Goal: Entertainment & Leisure: Consume media (video, audio)

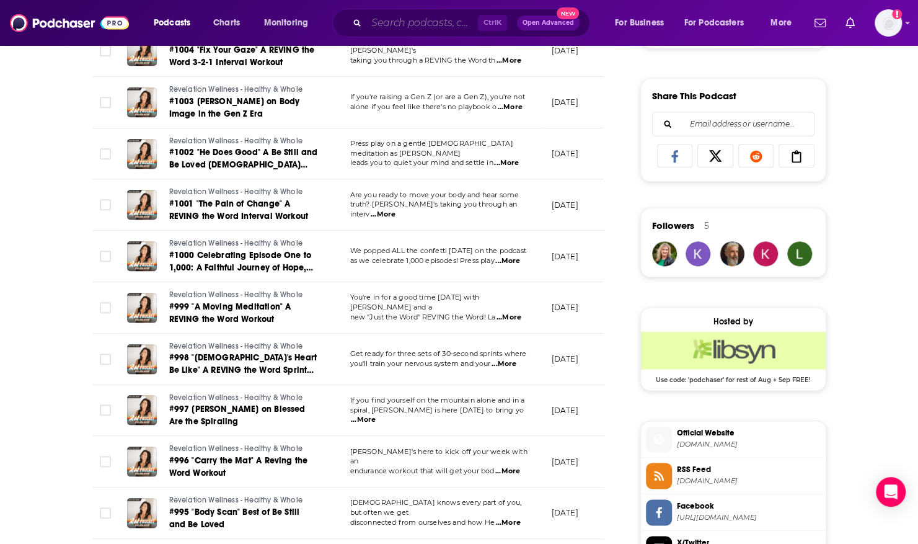
click at [375, 21] on input "Search podcasts, credits, & more..." at bounding box center [422, 23] width 112 height 20
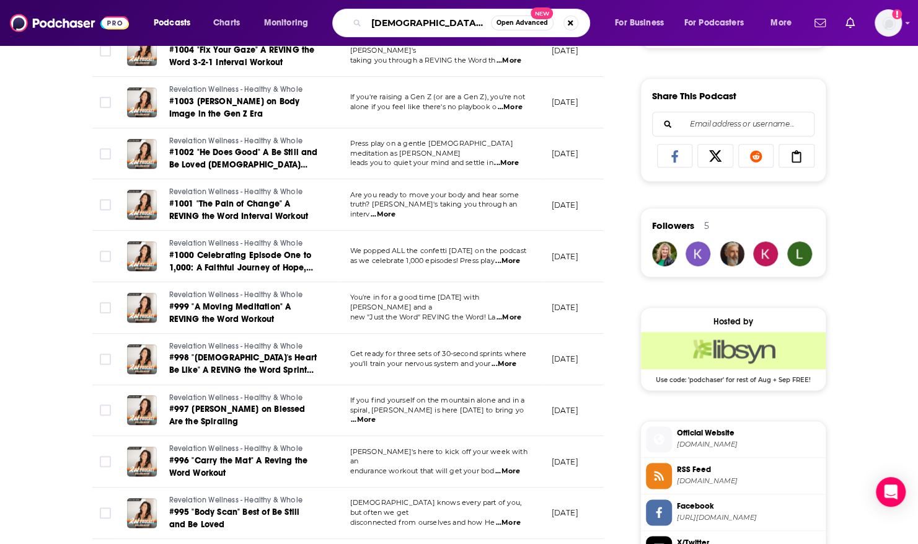
type input "[DEMOGRAPHIC_DATA] hears her podcast"
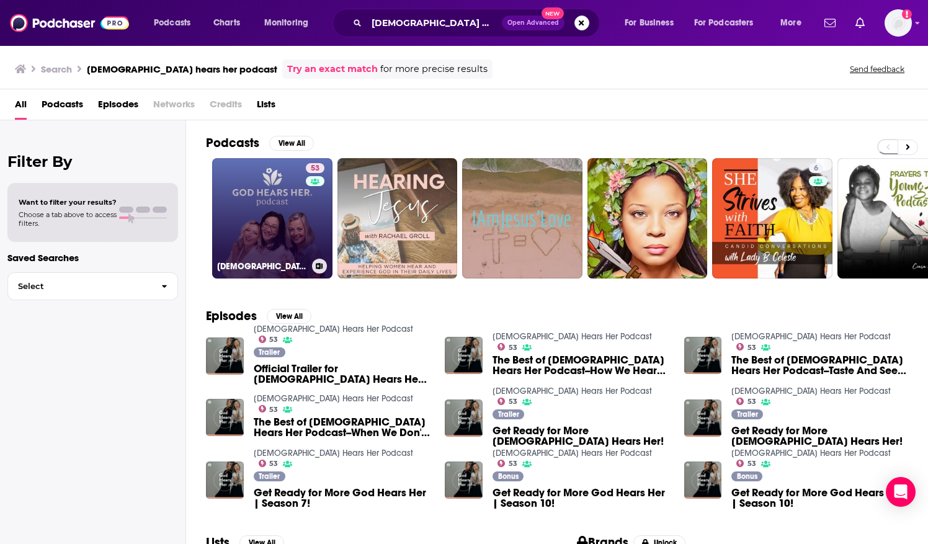
click at [241, 191] on link "53 [DEMOGRAPHIC_DATA] Hears Her Podcast" at bounding box center [272, 218] width 120 height 120
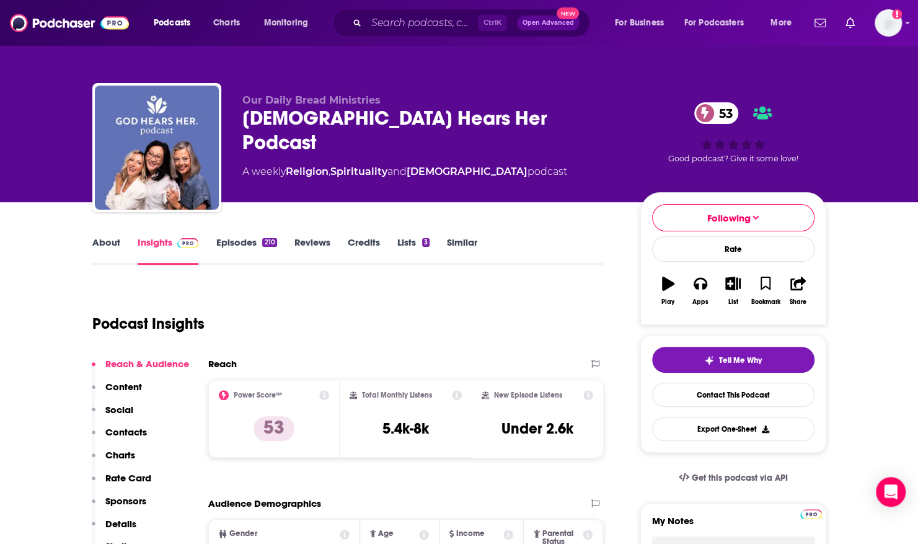
click at [484, 22] on span "Ctrl K" at bounding box center [492, 23] width 29 height 16
click at [369, 19] on input "Search podcasts, credits, & more..." at bounding box center [422, 23] width 112 height 20
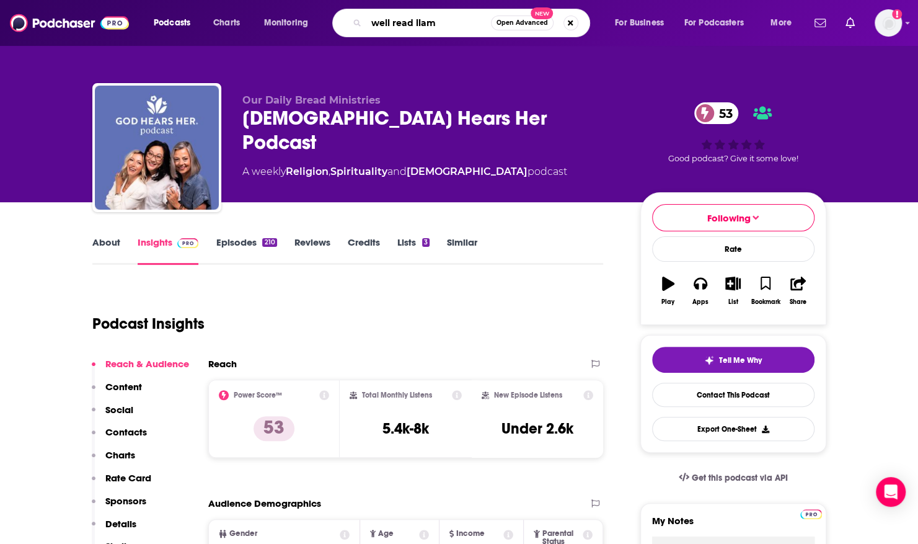
type input "well read llama"
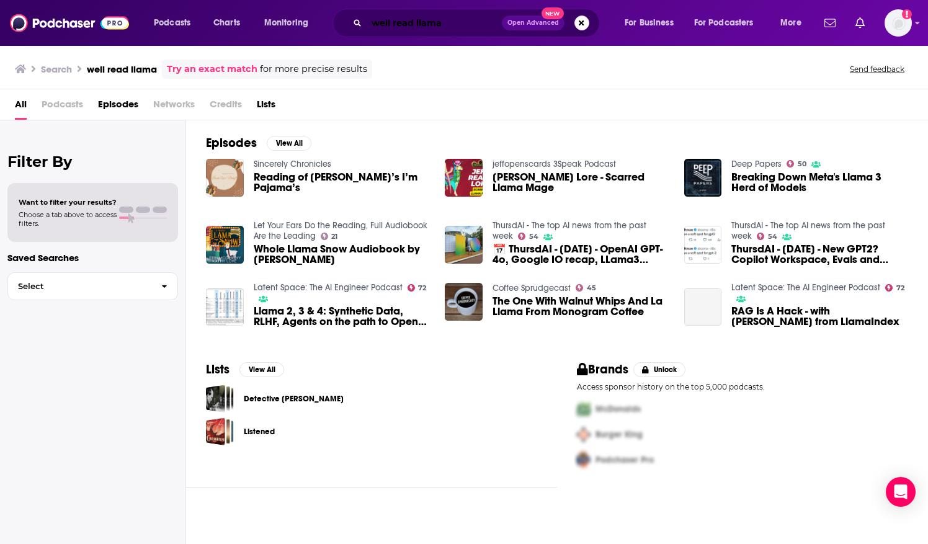
click at [443, 19] on input "well read llama" at bounding box center [433, 23] width 135 height 20
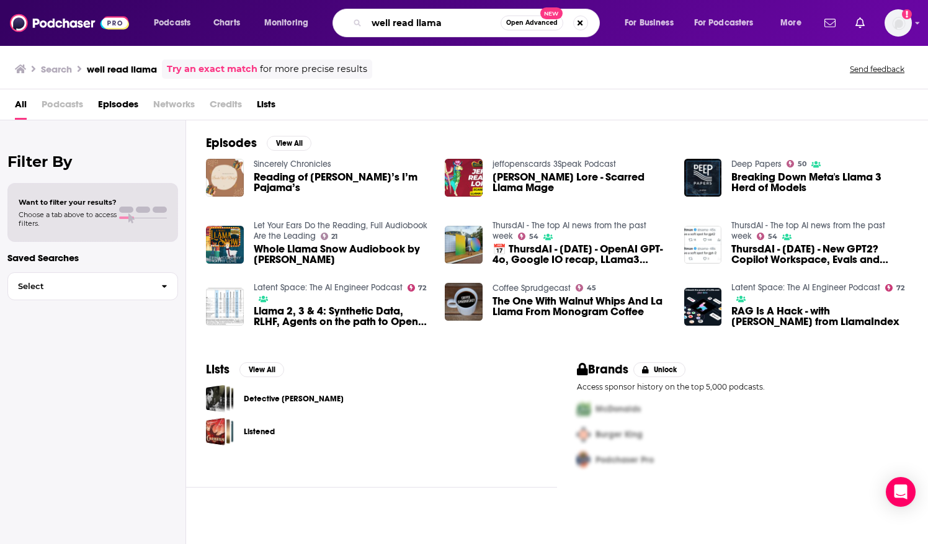
drag, startPoint x: 450, startPoint y: 22, endPoint x: 342, endPoint y: 23, distance: 107.9
click at [342, 23] on div "well read llama Open Advanced New" at bounding box center [465, 23] width 267 height 29
type input "[DEMOGRAPHIC_DATA] romance"
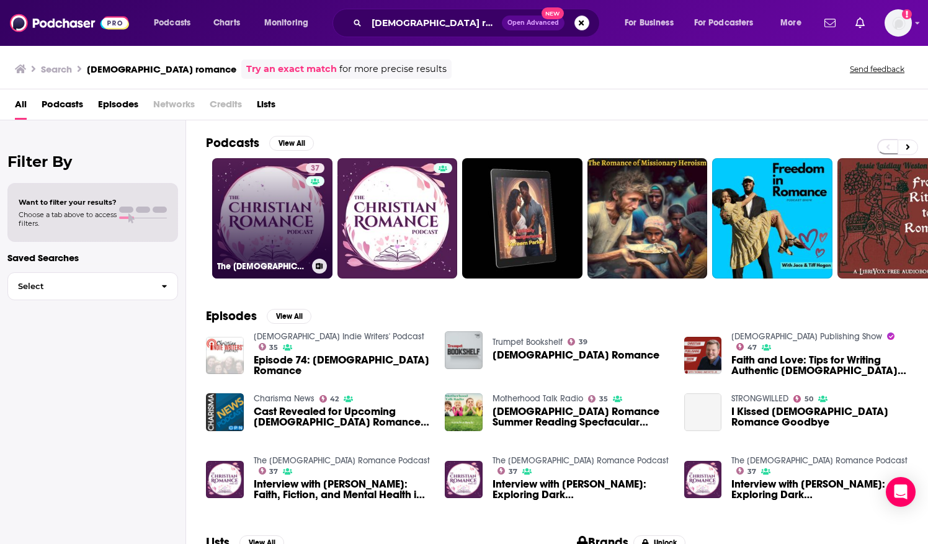
click at [270, 220] on link "37 The [DEMOGRAPHIC_DATA] Romance Podcast" at bounding box center [272, 218] width 120 height 120
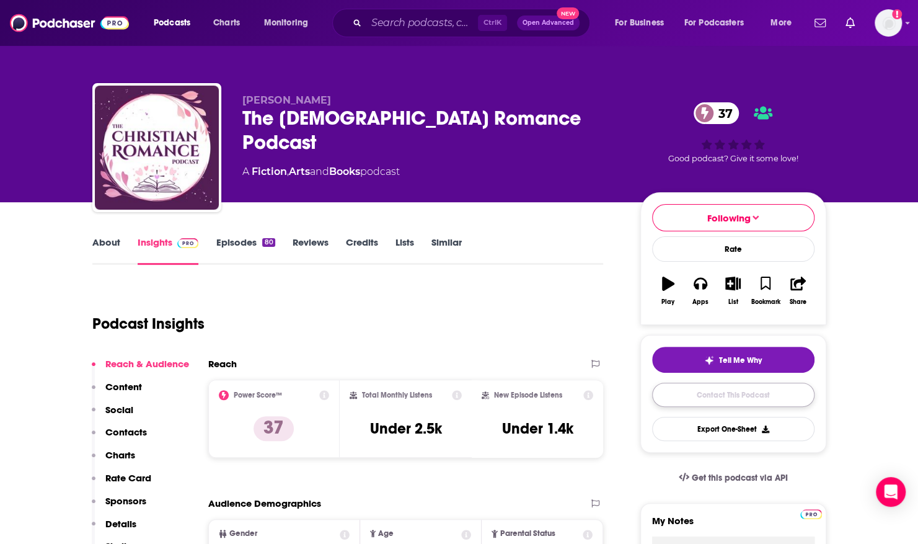
click at [677, 389] on link "Contact This Podcast" at bounding box center [733, 395] width 162 height 24
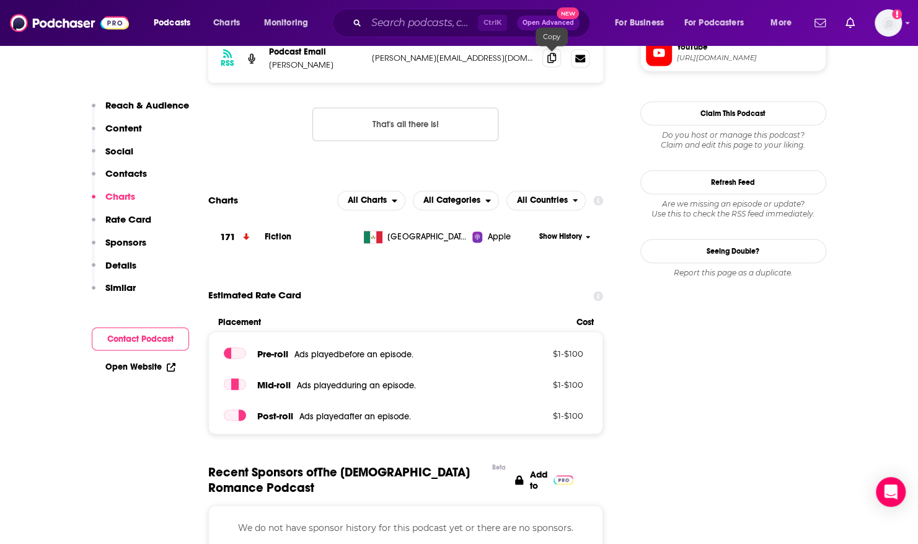
click at [552, 56] on icon at bounding box center [552, 58] width 9 height 10
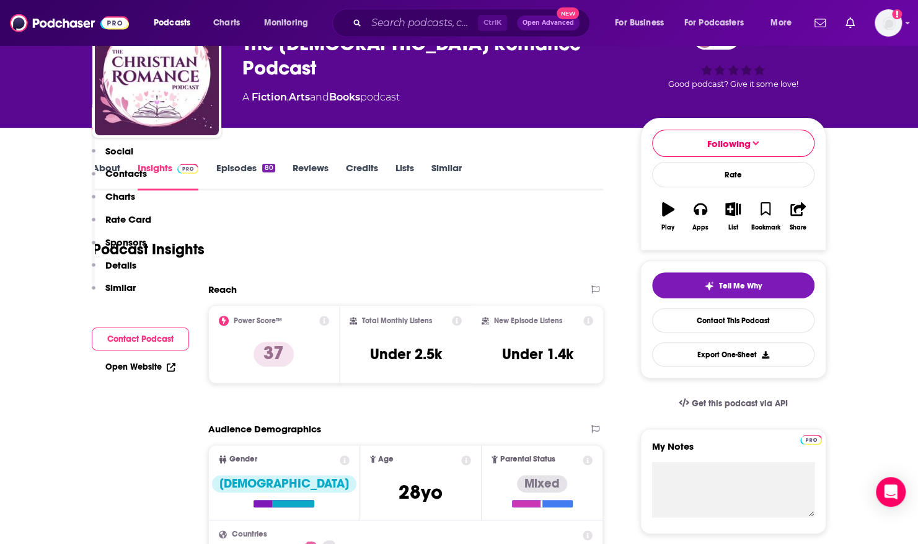
scroll to position [0, 0]
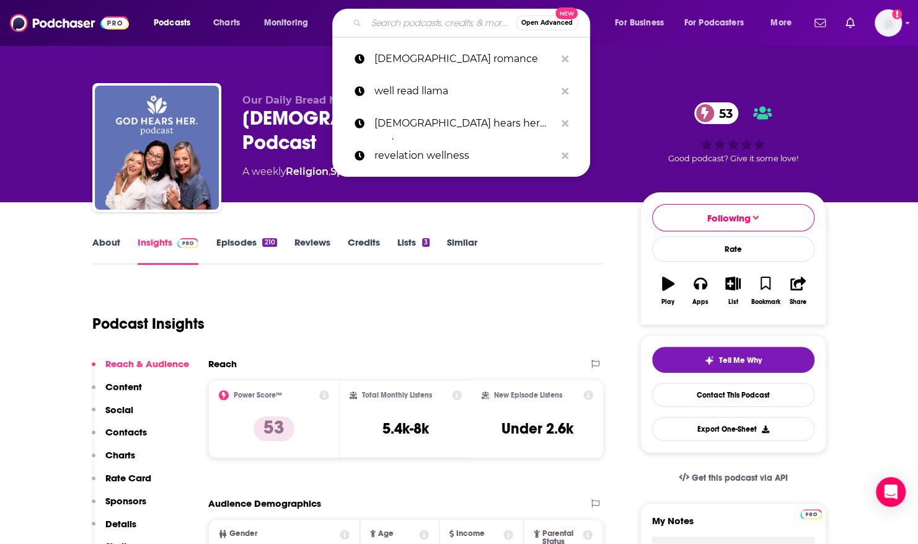
click at [410, 21] on input "Search podcasts, credits, & more..." at bounding box center [440, 23] width 149 height 20
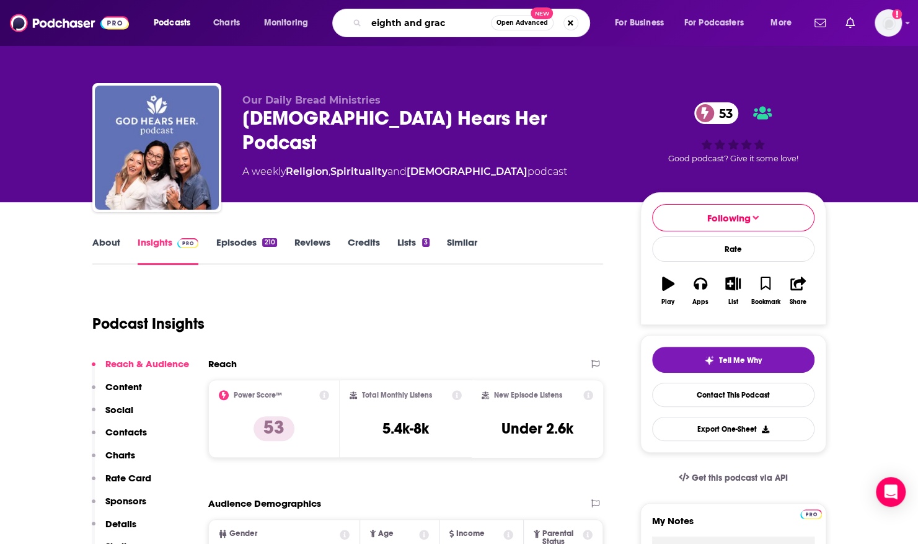
type input "eighth and grace"
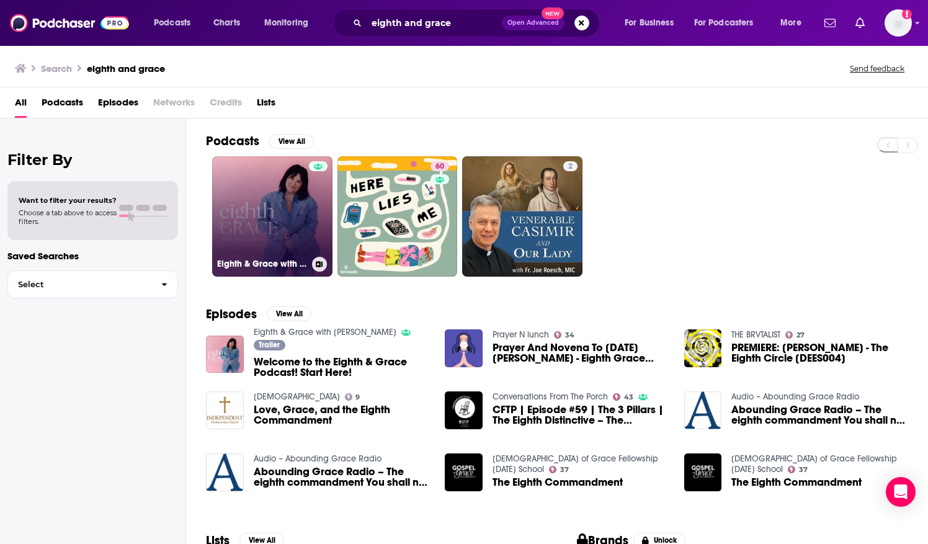
click at [242, 164] on link "Eighth & Grace with [PERSON_NAME]" at bounding box center [272, 216] width 120 height 120
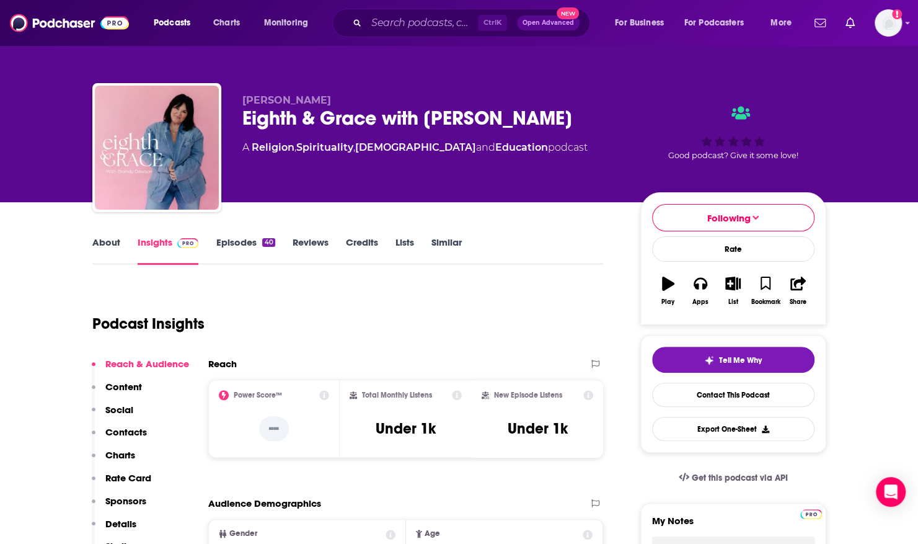
click at [248, 237] on link "Episodes 40" at bounding box center [245, 250] width 59 height 29
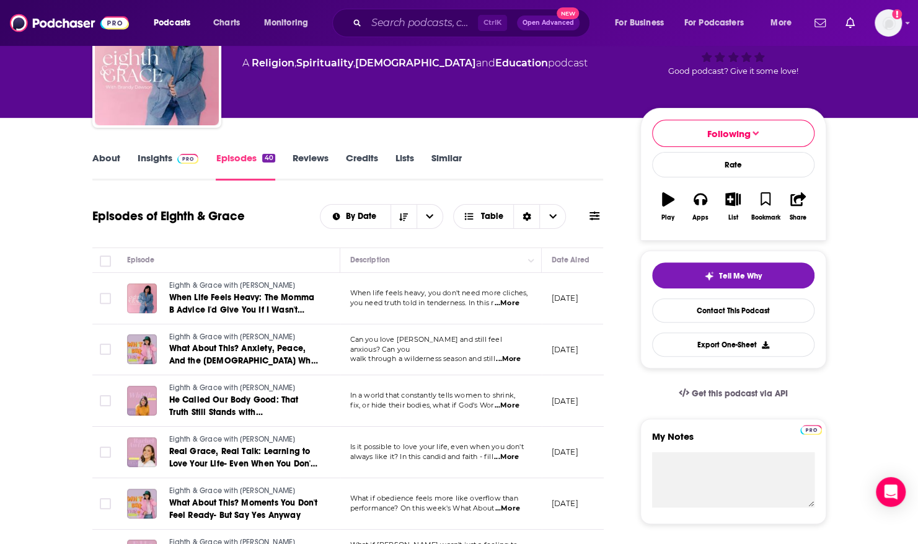
scroll to position [87, 0]
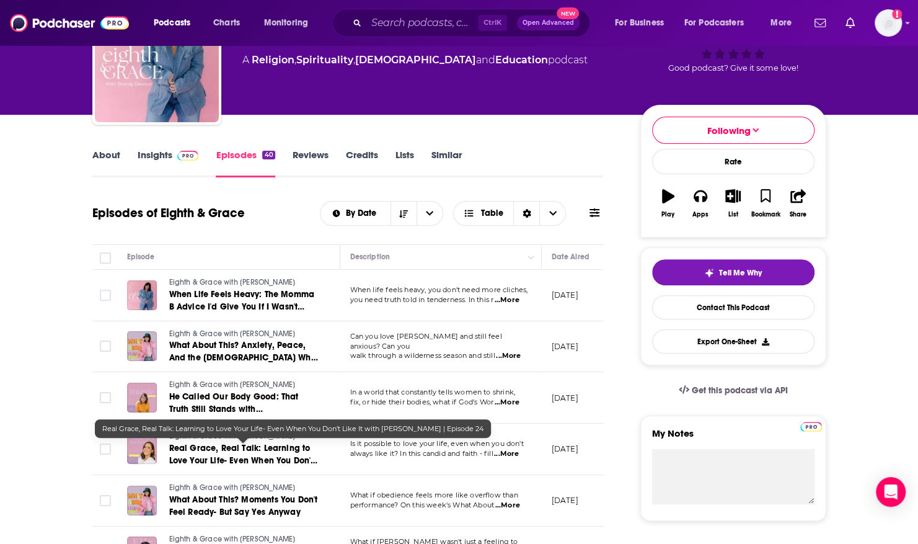
click at [214, 457] on span "Real Grace, Real Talk: Learning to Love Your Life- Even When You Don't Like It …" at bounding box center [243, 467] width 149 height 48
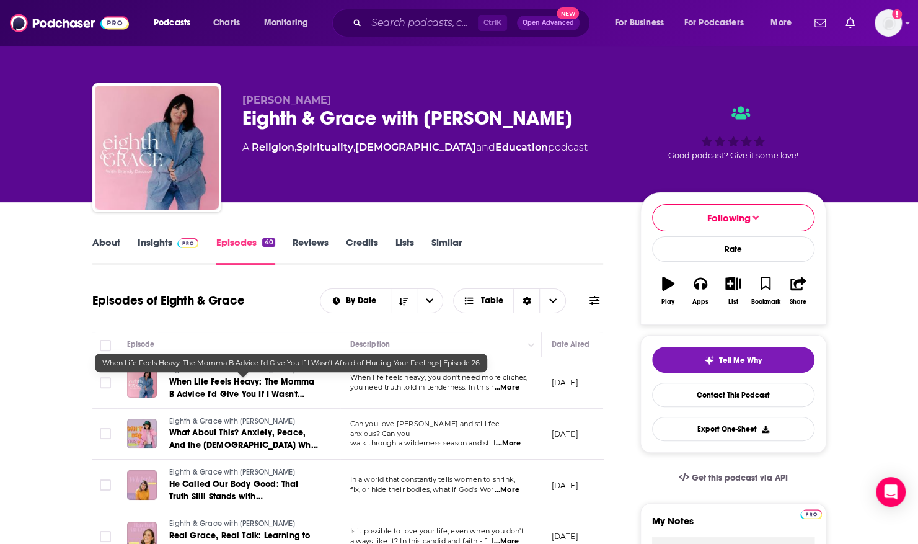
click at [247, 394] on span "When Life Feels Heavy: The Momma B Advice I'd Give You If I Wasn't Afraid of Hu…" at bounding box center [241, 400] width 145 height 48
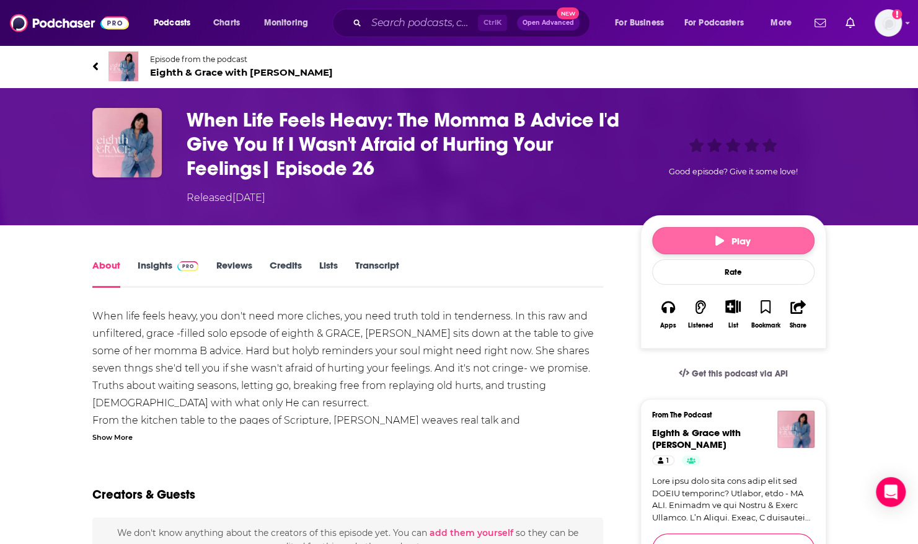
click at [726, 229] on button "Play" at bounding box center [733, 240] width 162 height 27
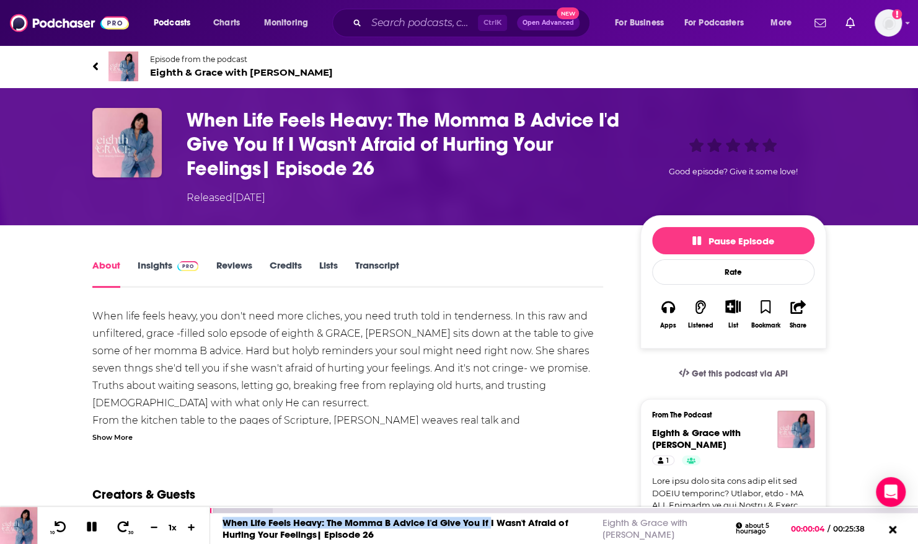
drag, startPoint x: 212, startPoint y: 510, endPoint x: 491, endPoint y: 517, distance: 279.1
click at [491, 517] on div "When Life Feels Heavy: The Momma B Advice I'd Give You If I Wasn't Afraid of Hu…" at bounding box center [564, 525] width 708 height 37
drag, startPoint x: 491, startPoint y: 517, endPoint x: 496, endPoint y: 508, distance: 10.5
click at [496, 508] on div "00:10:22" at bounding box center [564, 510] width 708 height 6
click at [496, 508] on div "00:10:22" at bounding box center [564, 510] width 708 height 5
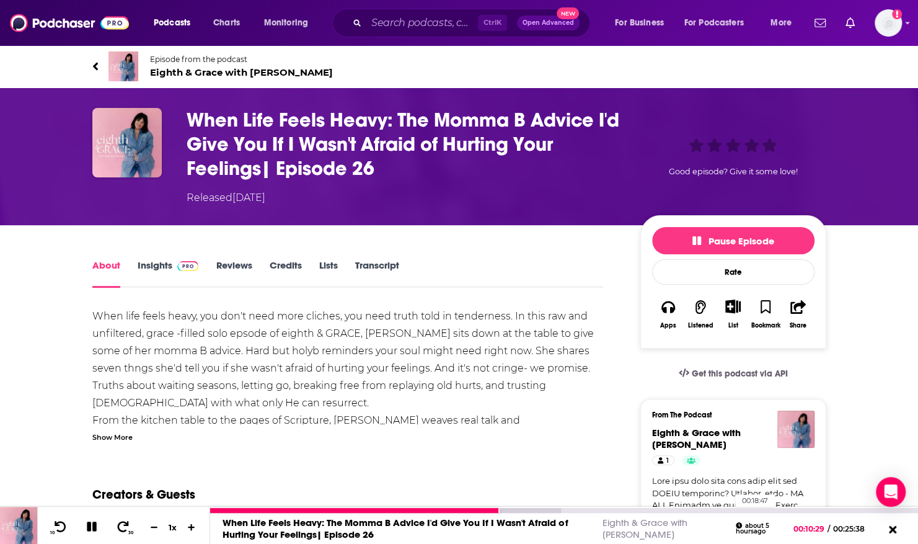
click at [729, 509] on div "00:18:47" at bounding box center [564, 510] width 708 height 5
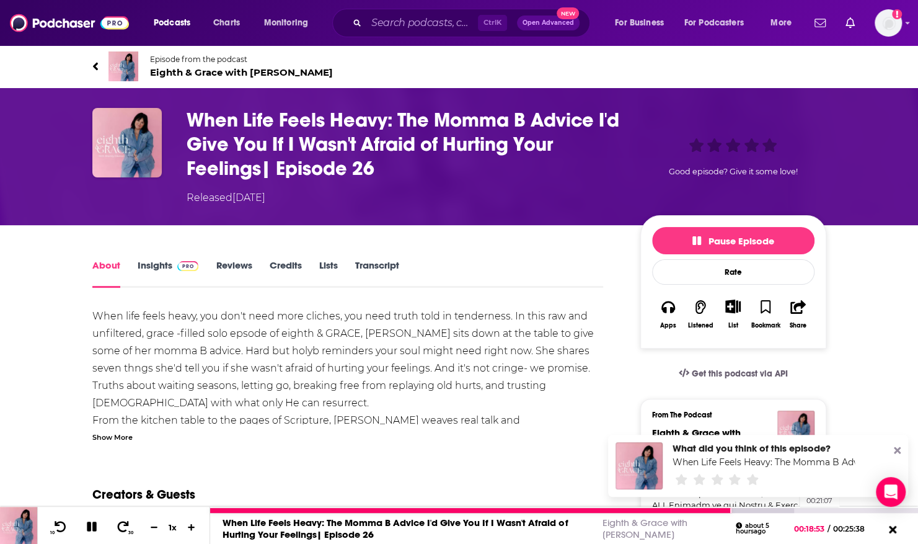
click at [794, 510] on div at bounding box center [502, 510] width 584 height 5
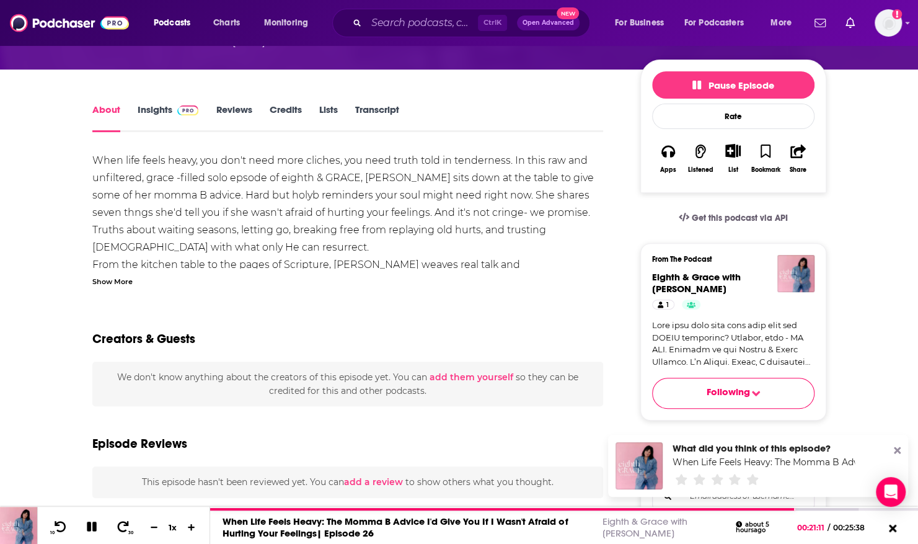
scroll to position [161, 0]
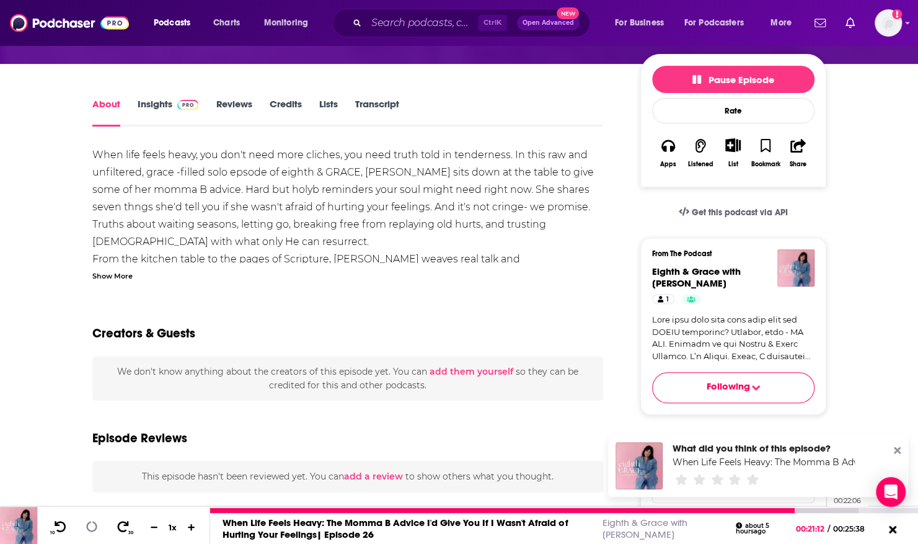
click at [820, 511] on div at bounding box center [534, 510] width 649 height 5
click at [89, 524] on icon at bounding box center [92, 527] width 10 height 10
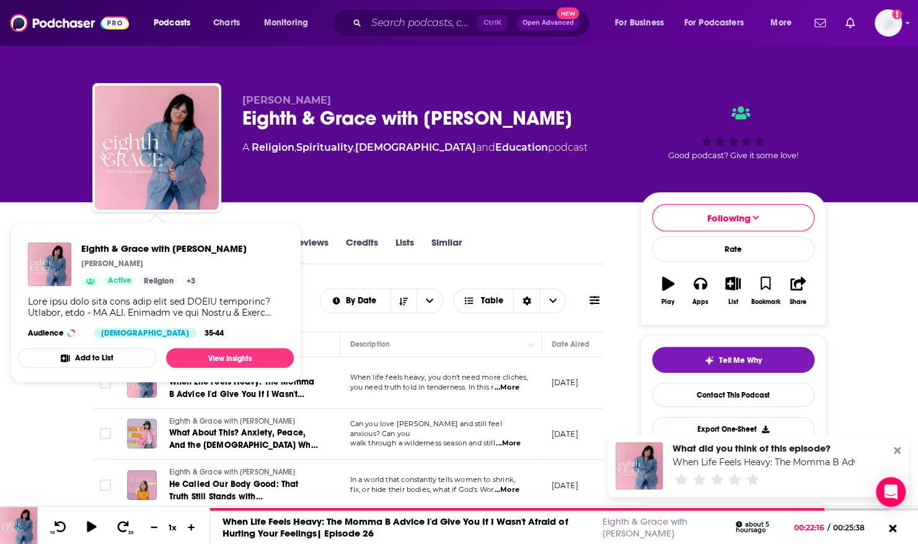
click at [741, 159] on span "Good podcast? Give it some love!" at bounding box center [733, 155] width 130 height 9
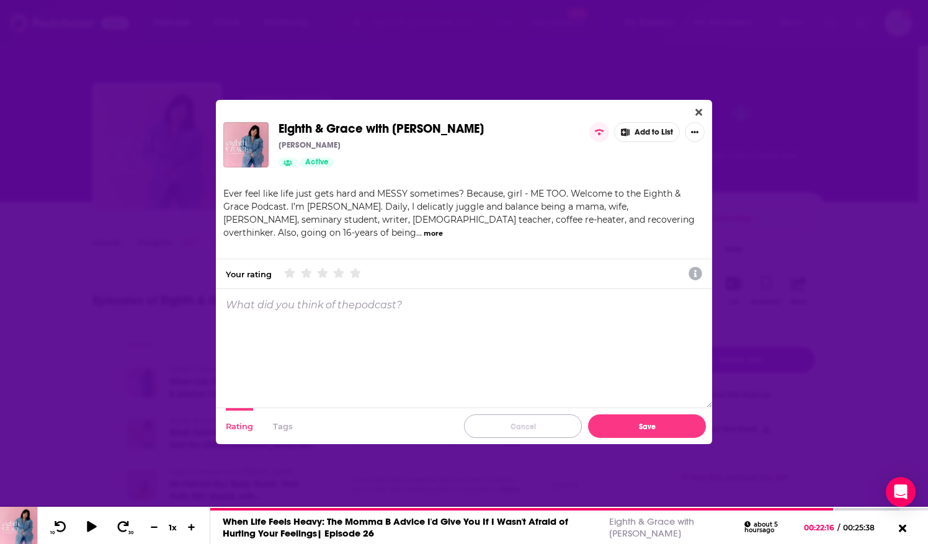
click at [523, 425] on button "Cancel" at bounding box center [523, 426] width 118 height 24
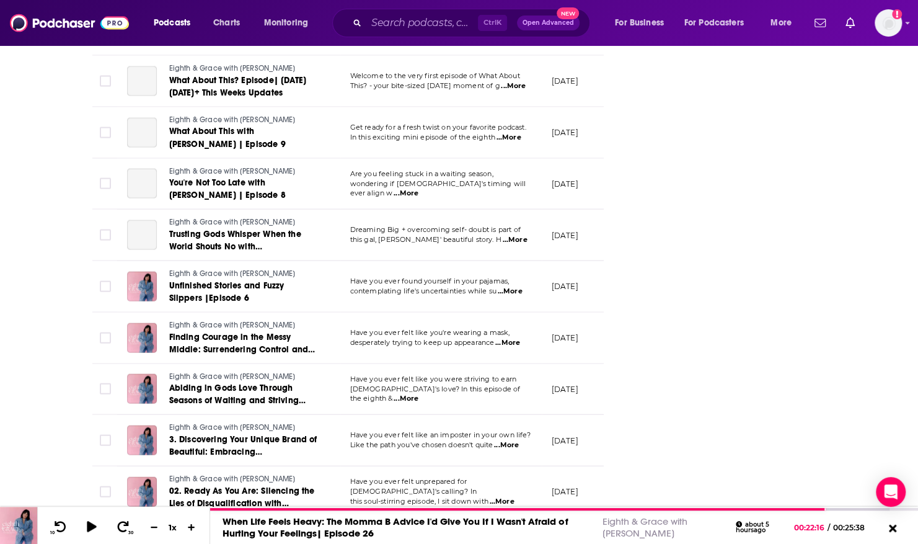
scroll to position [1867, 0]
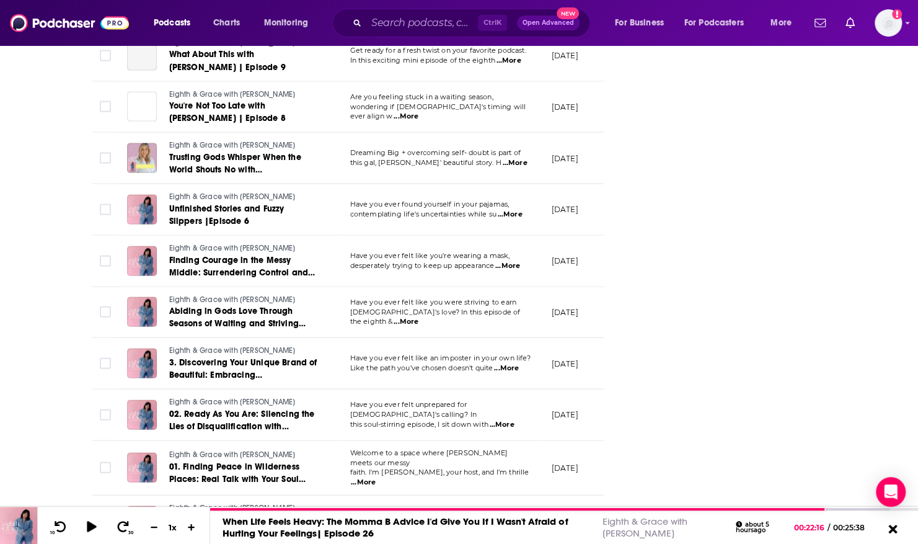
click at [893, 531] on icon at bounding box center [893, 528] width 9 height 9
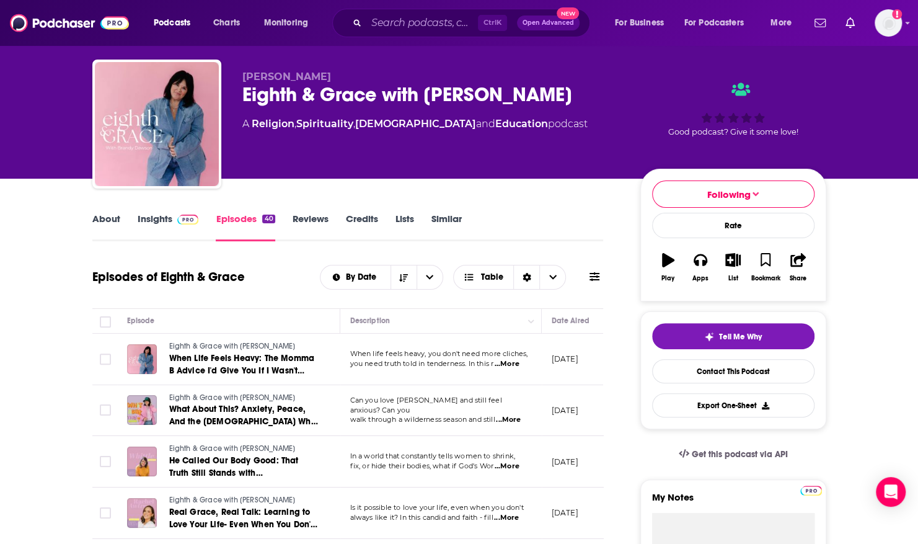
scroll to position [0, 0]
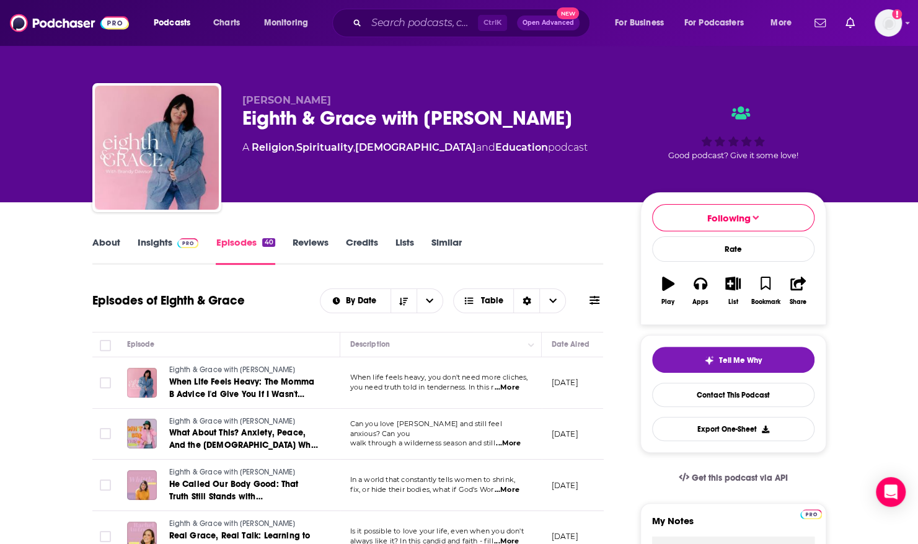
click at [149, 238] on link "Insights" at bounding box center [168, 250] width 61 height 29
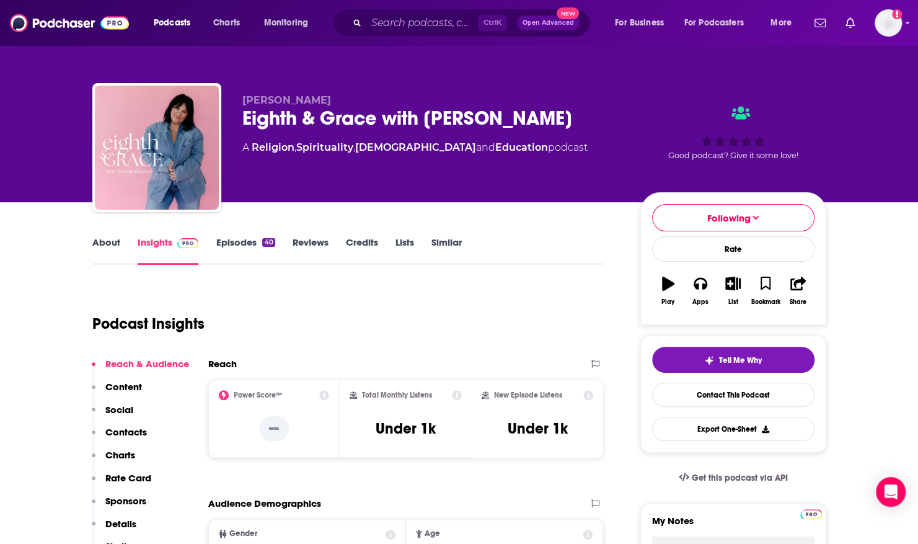
click at [238, 238] on link "Episodes 40" at bounding box center [245, 250] width 59 height 29
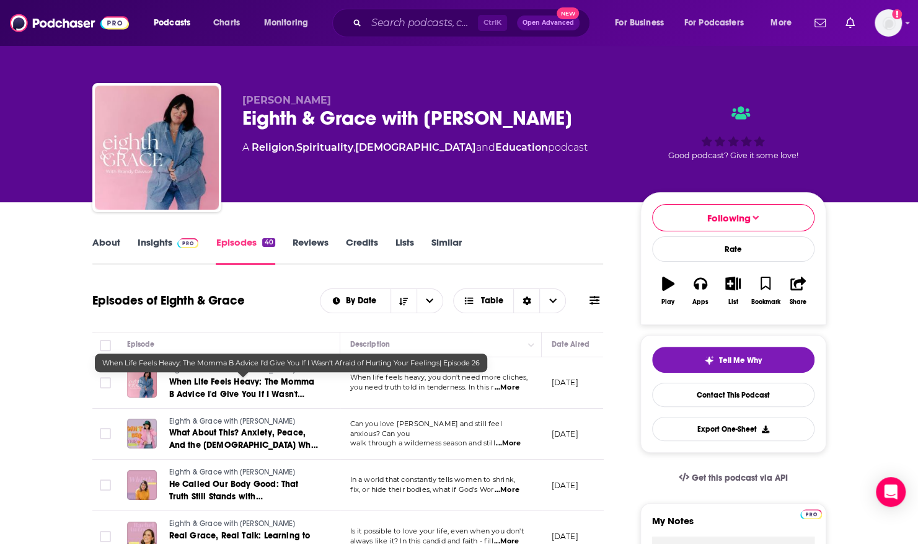
click at [231, 382] on span "When Life Feels Heavy: The Momma B Advice I'd Give You If I Wasn't Afraid of Hu…" at bounding box center [241, 400] width 145 height 48
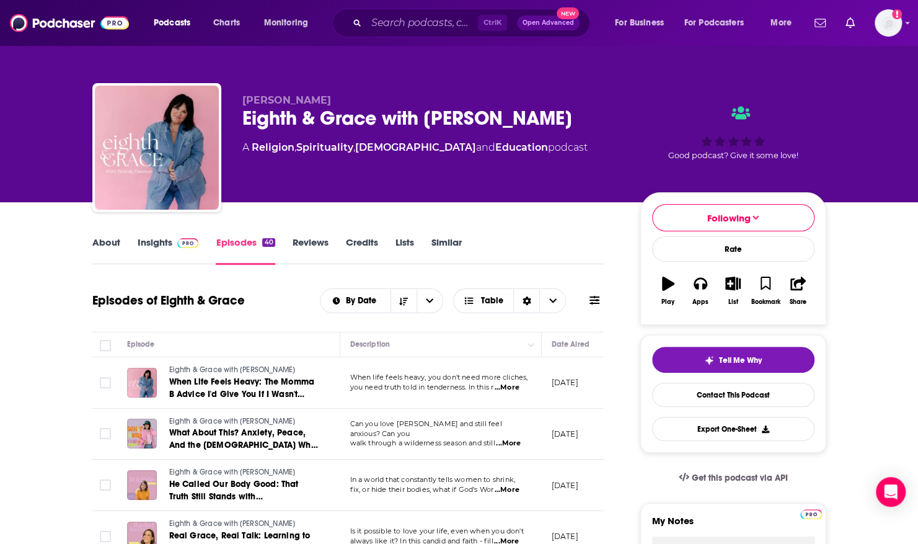
click at [517, 438] on span "...More" at bounding box center [508, 443] width 25 height 10
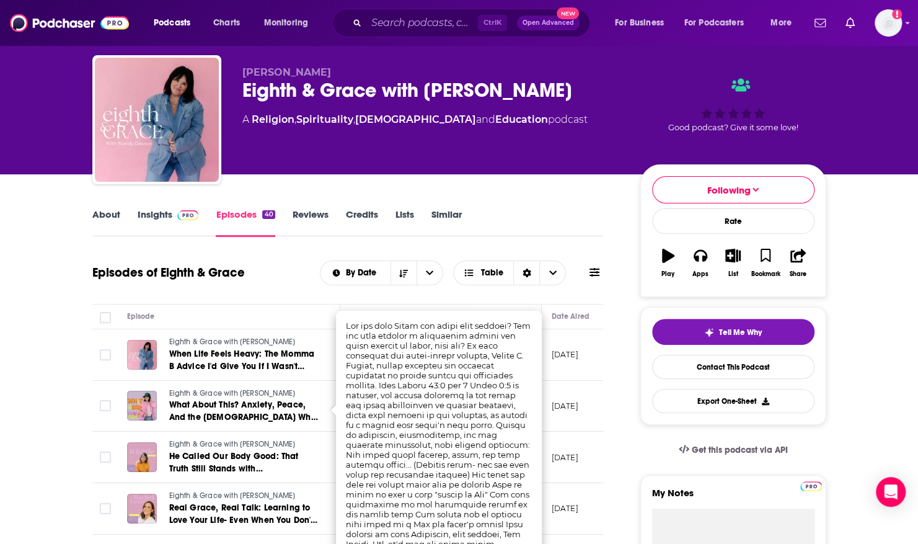
scroll to position [476, 0]
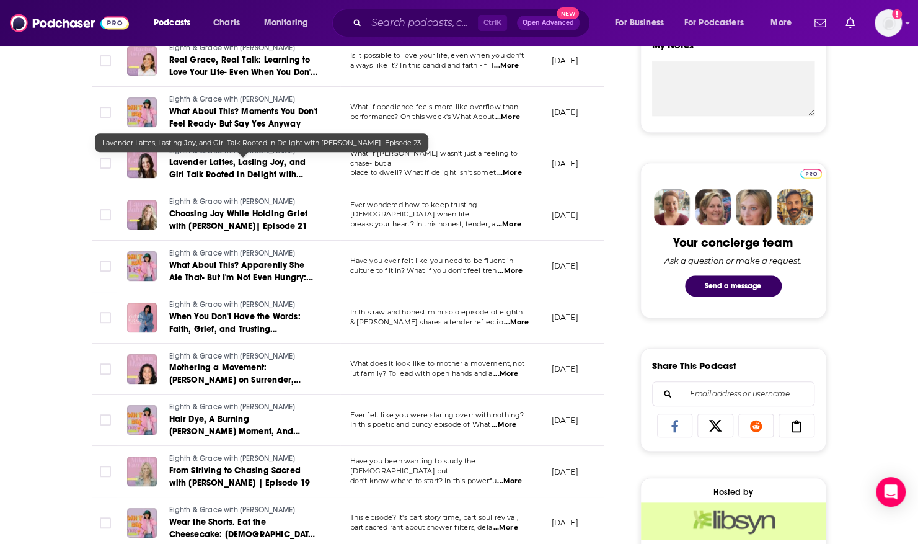
click at [234, 167] on link "Lavender Lattes, Lasting Joy, and Girl Talk Rooted in Delight with [PERSON_NAME…" at bounding box center [243, 168] width 149 height 25
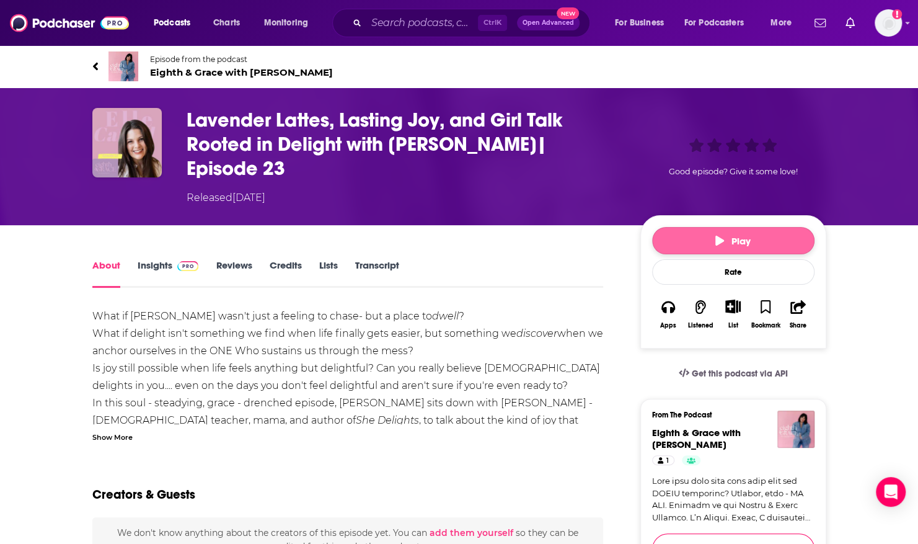
click at [721, 236] on icon "button" at bounding box center [720, 241] width 9 height 10
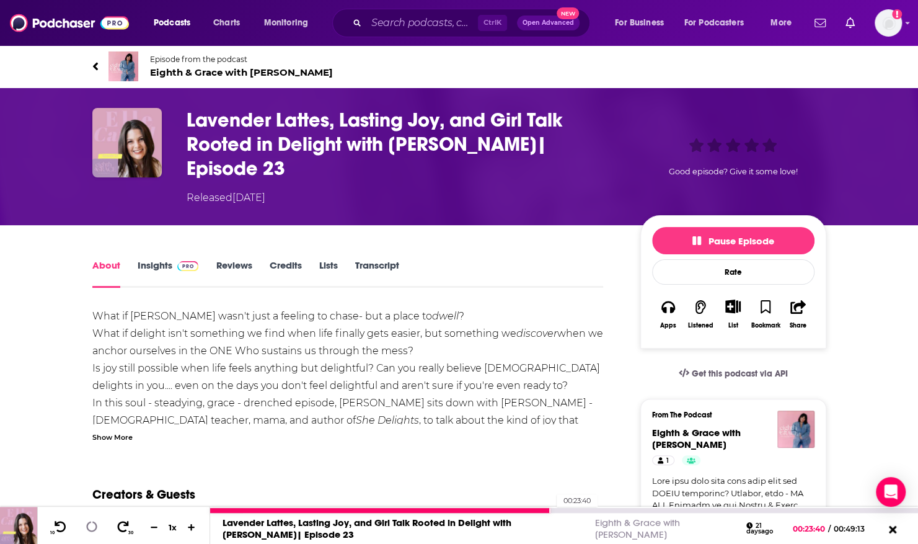
click at [550, 511] on div "00:23:40" at bounding box center [564, 510] width 708 height 5
click at [783, 509] on div "00:39:47" at bounding box center [564, 510] width 708 height 5
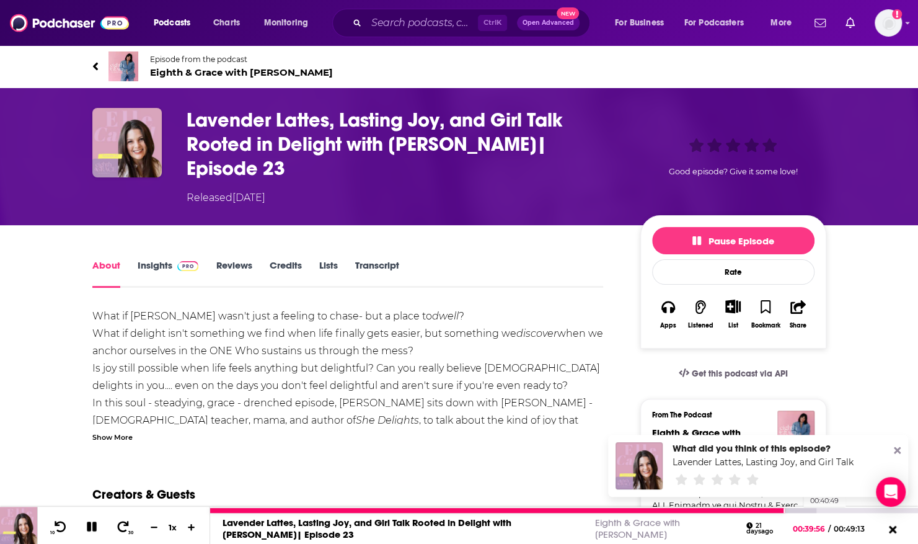
click at [799, 510] on div at bounding box center [513, 510] width 606 height 5
click at [116, 523] on icon at bounding box center [123, 526] width 16 height 12
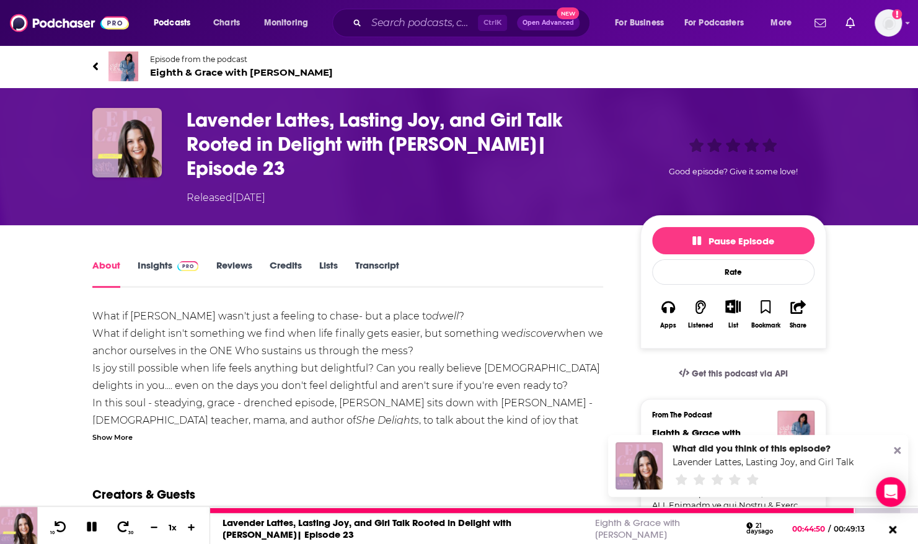
click at [863, 507] on div at bounding box center [564, 510] width 708 height 6
click at [864, 510] on div at bounding box center [555, 510] width 690 height 5
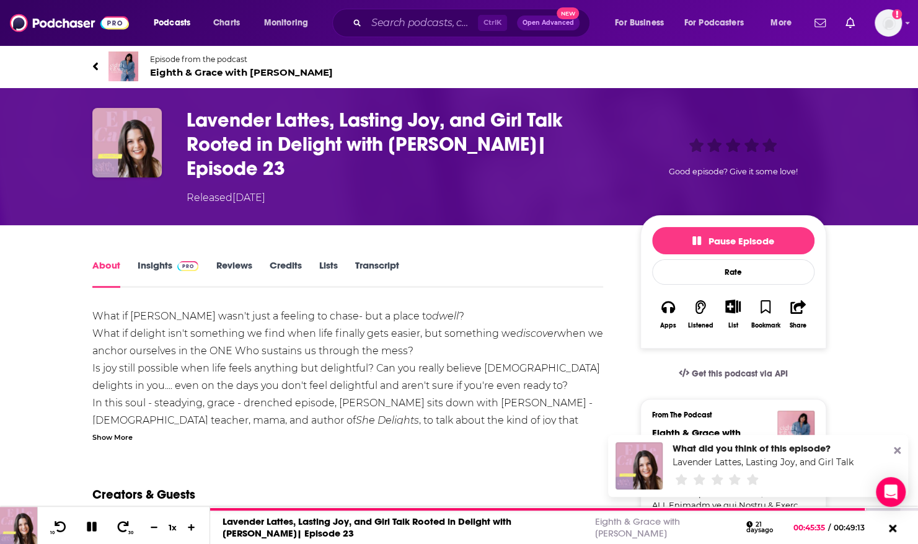
click at [898, 450] on icon at bounding box center [897, 450] width 7 height 7
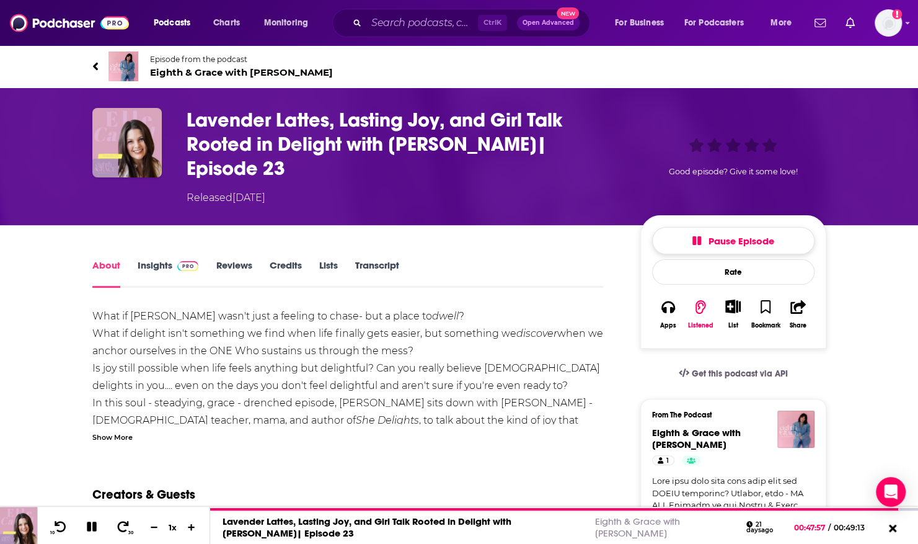
click at [693, 236] on icon "button" at bounding box center [697, 240] width 9 height 9
click at [398, 21] on input "Search podcasts, credits, & more..." at bounding box center [422, 23] width 112 height 20
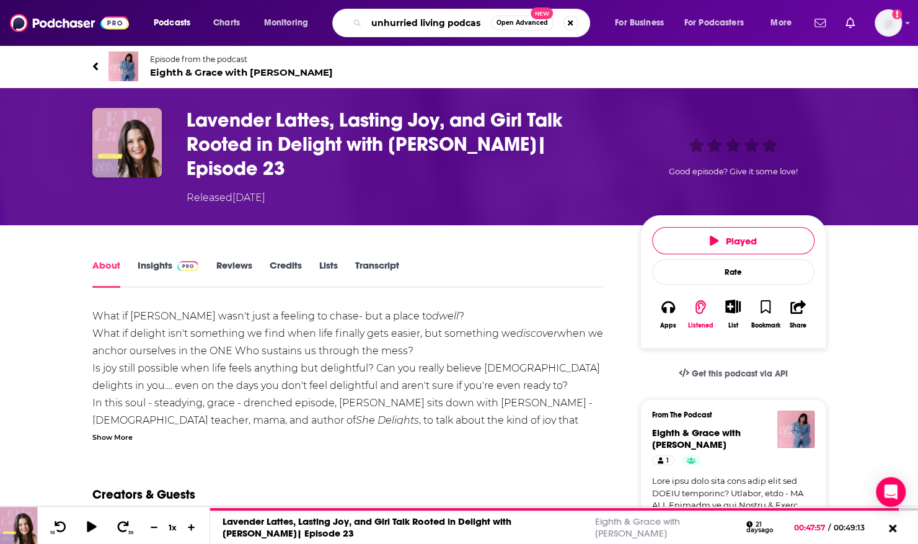
type input "unhurried living podcast"
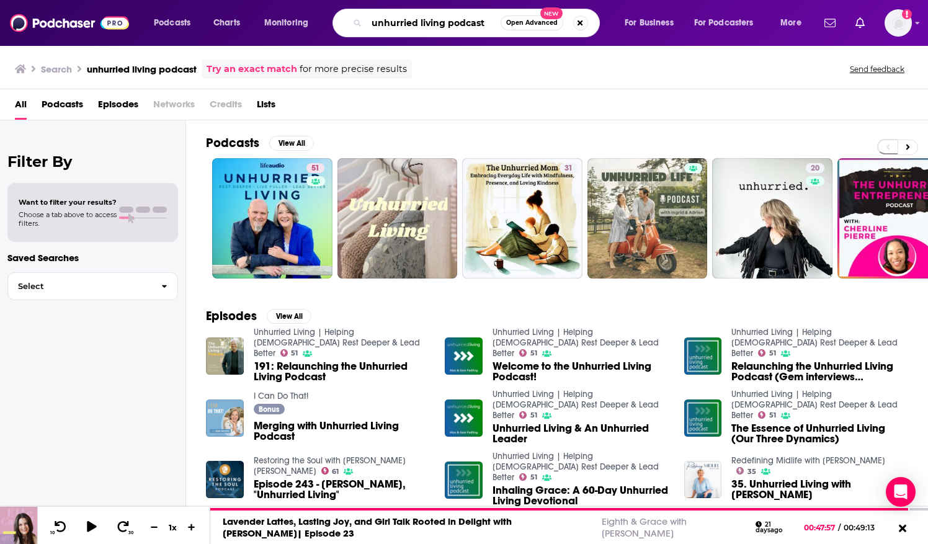
click at [375, 22] on input "unhurried living podcast" at bounding box center [433, 23] width 134 height 20
drag, startPoint x: 375, startPoint y: 25, endPoint x: 493, endPoint y: 26, distance: 118.5
click at [493, 26] on input "unhurried living podcast" at bounding box center [433, 23] width 134 height 20
type input "u"
type input "author's corner pod"
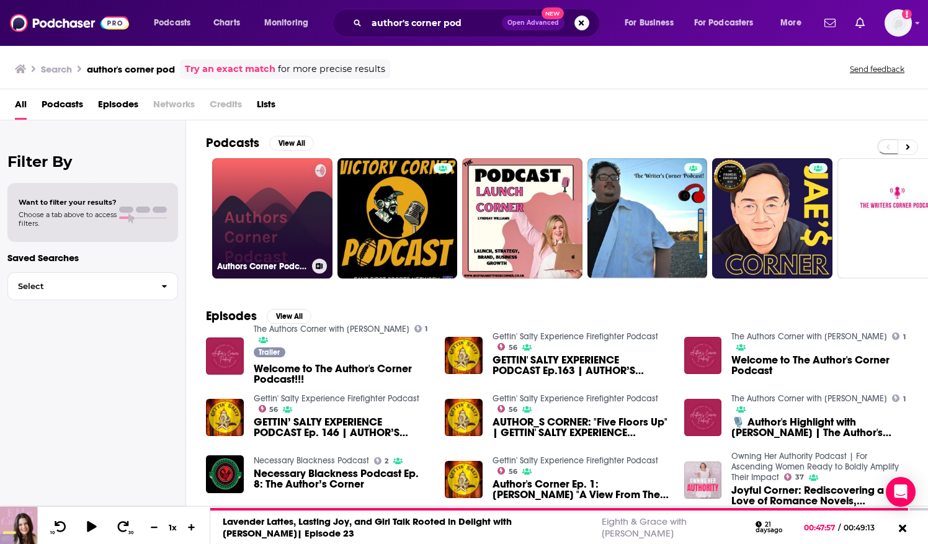
click at [251, 181] on link "Authors Corner Podcast" at bounding box center [272, 218] width 120 height 120
